Goal: Transaction & Acquisition: Purchase product/service

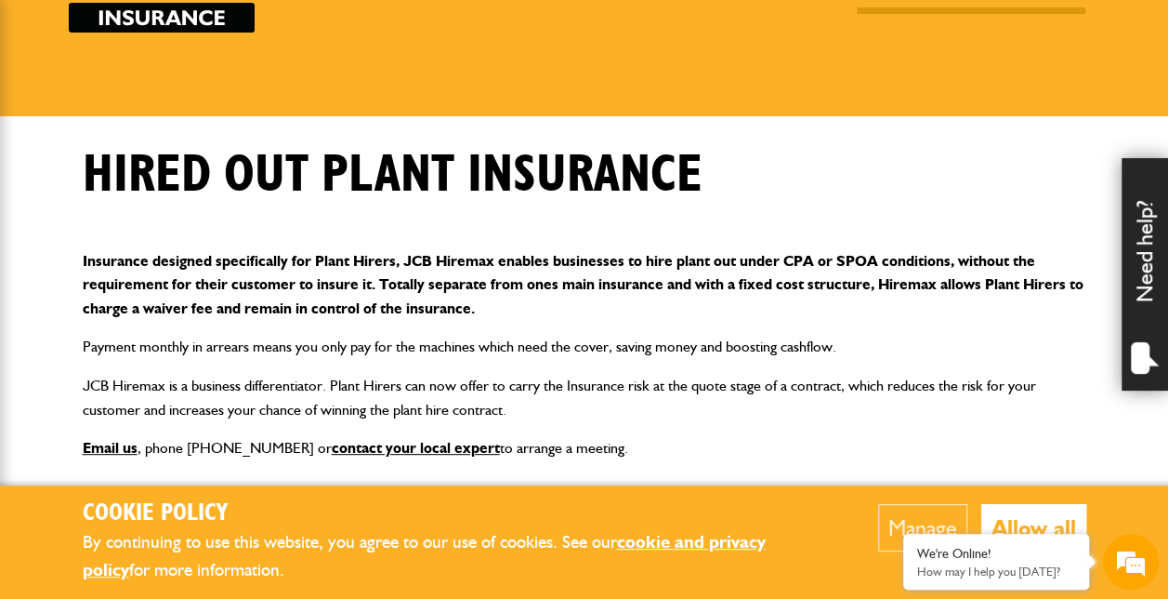
scroll to position [196, 0]
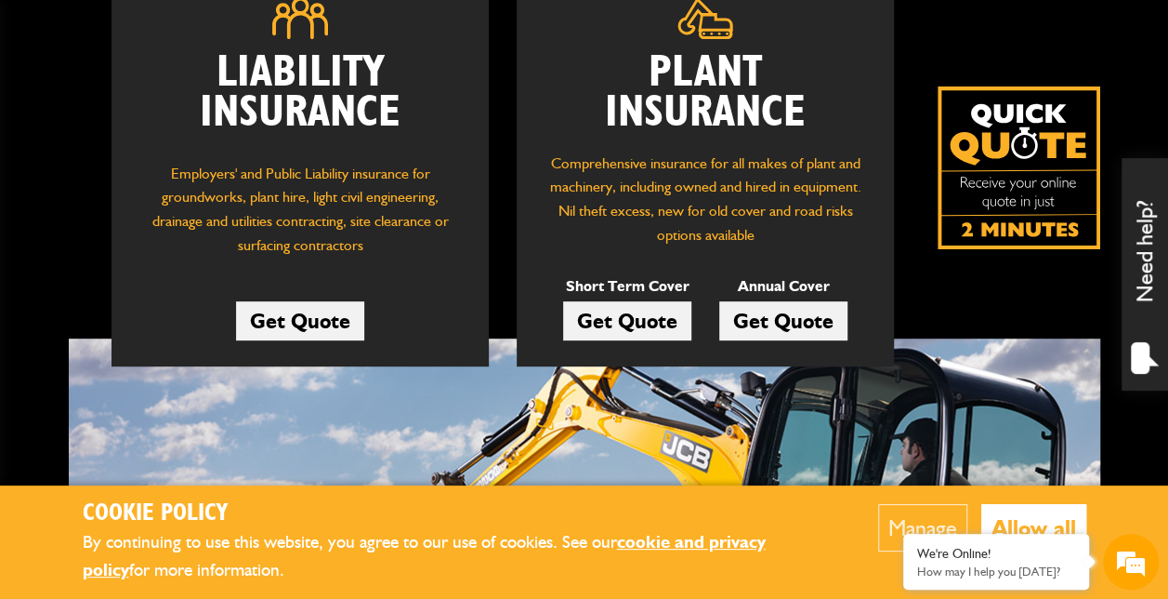
scroll to position [316, 0]
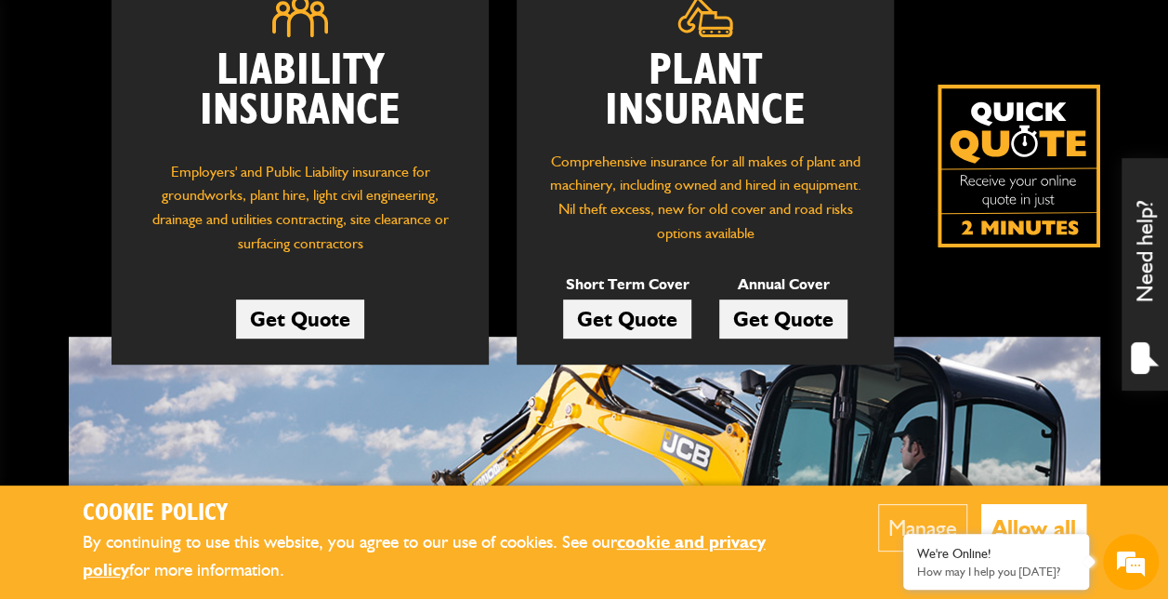
click at [626, 317] on link "Get Quote" at bounding box center [627, 318] width 128 height 39
